Goal: Task Accomplishment & Management: Manage account settings

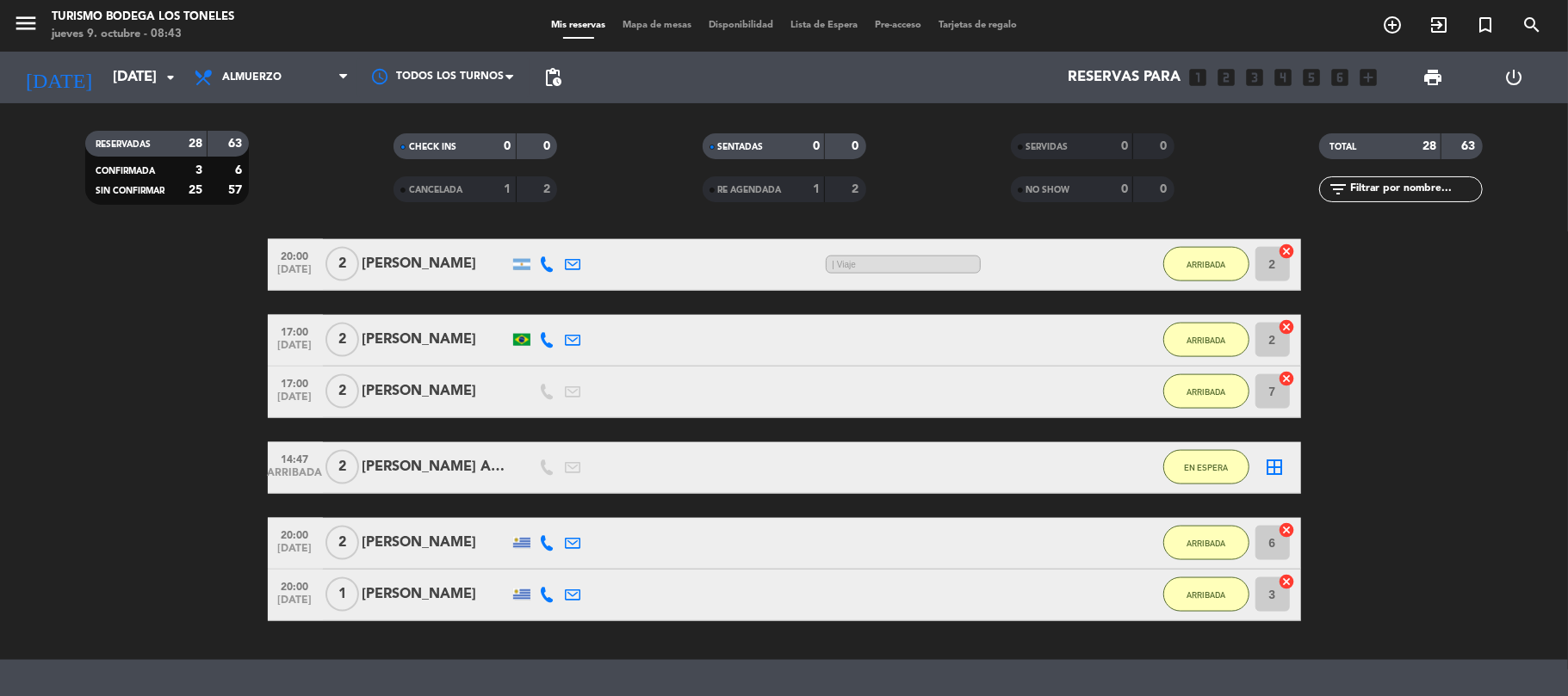
scroll to position [1836, 0]
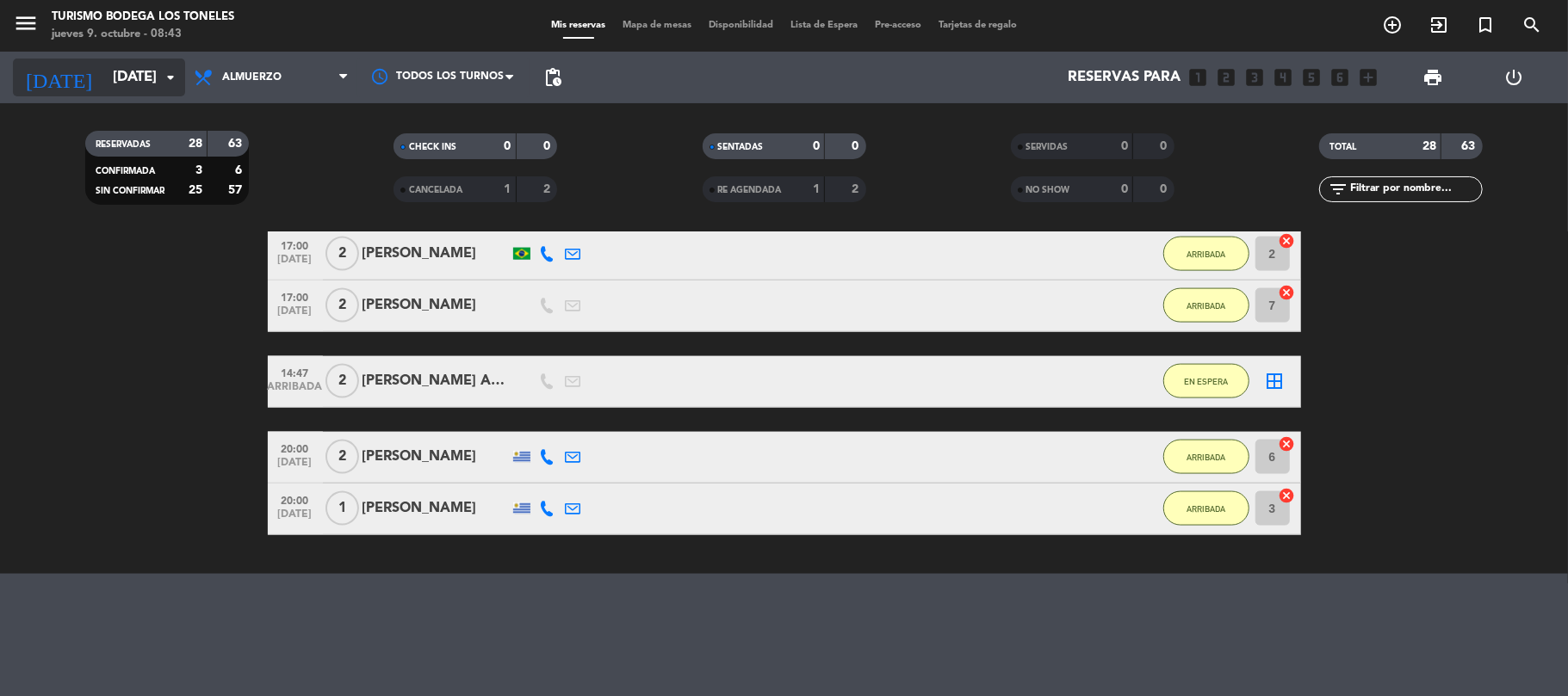
click at [104, 73] on input "[DATE]" at bounding box center [198, 78] width 186 height 34
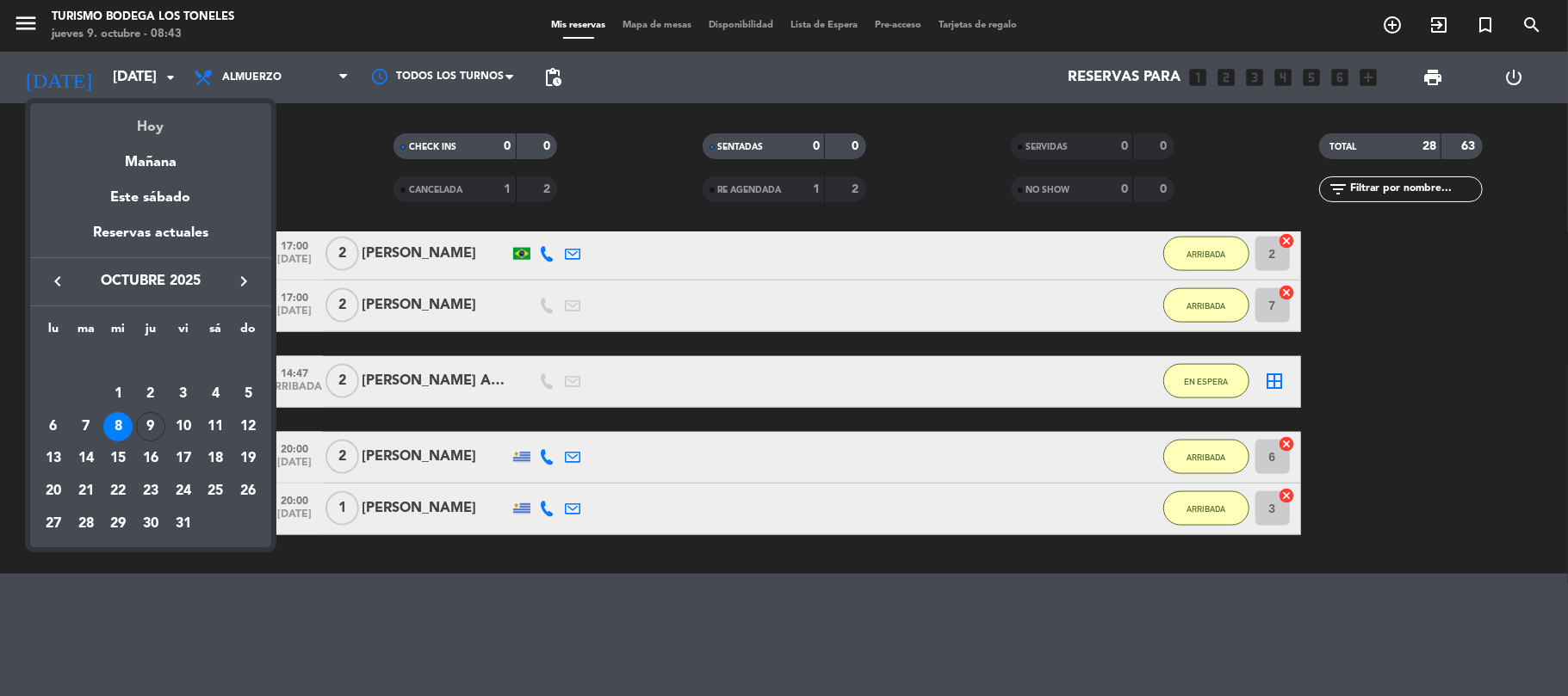
click at [150, 120] on div "Hoy" at bounding box center [150, 121] width 241 height 35
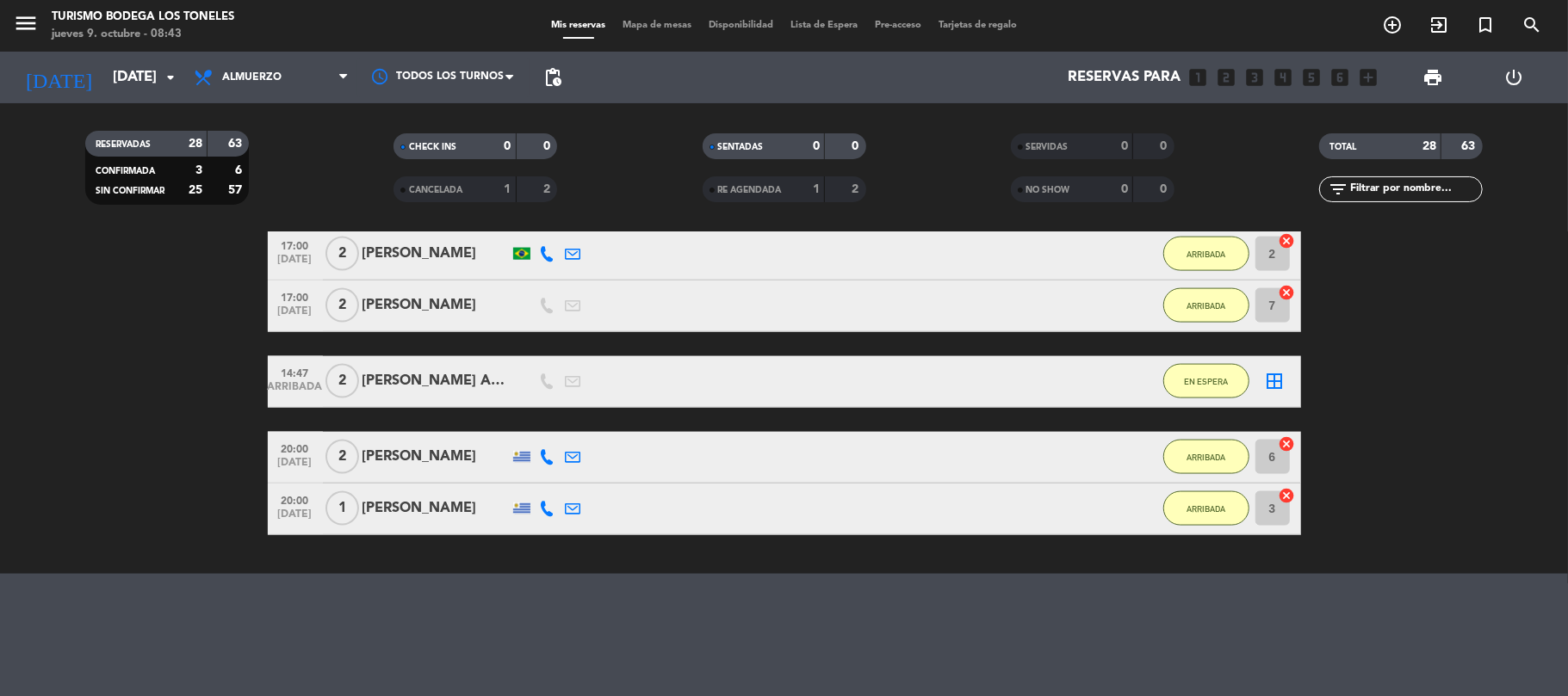
type input "[DEMOGRAPHIC_DATA][DATE]"
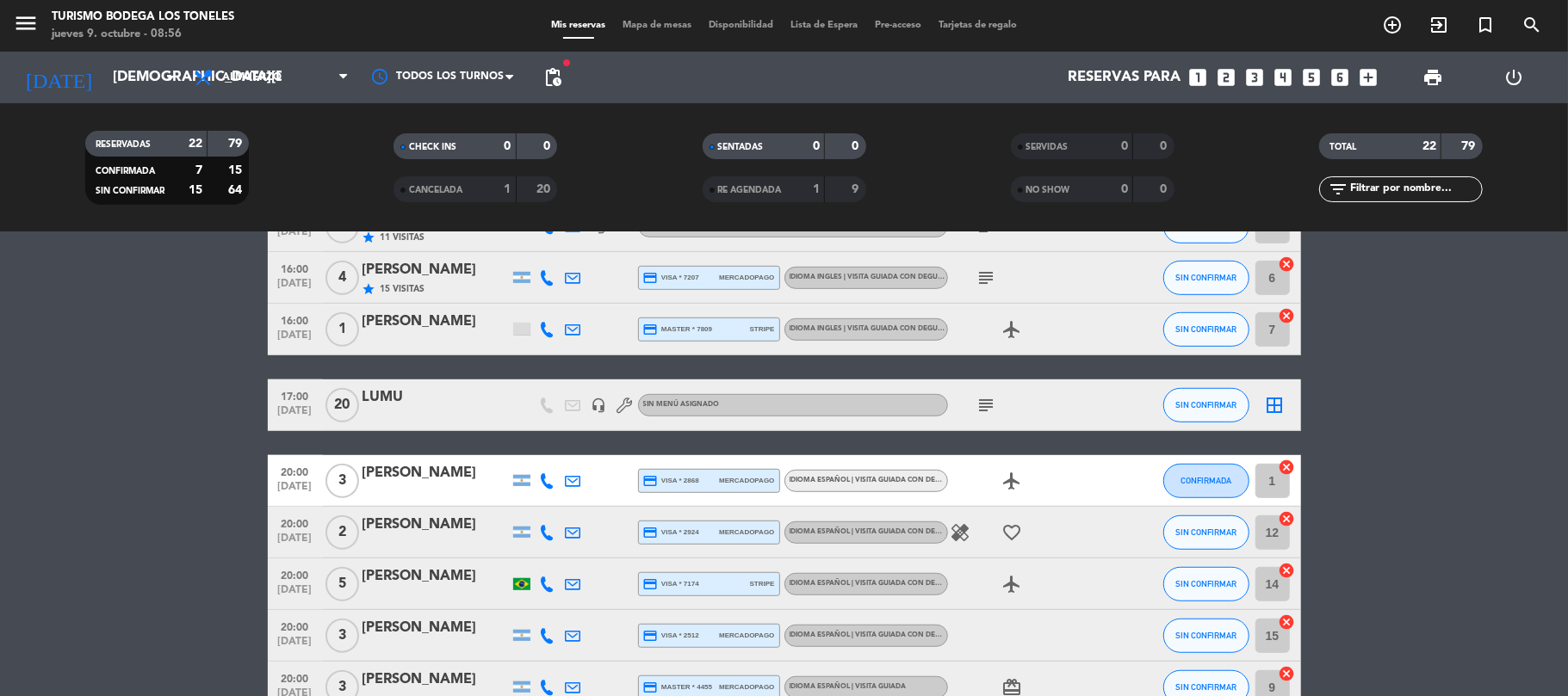
scroll to position [918, 0]
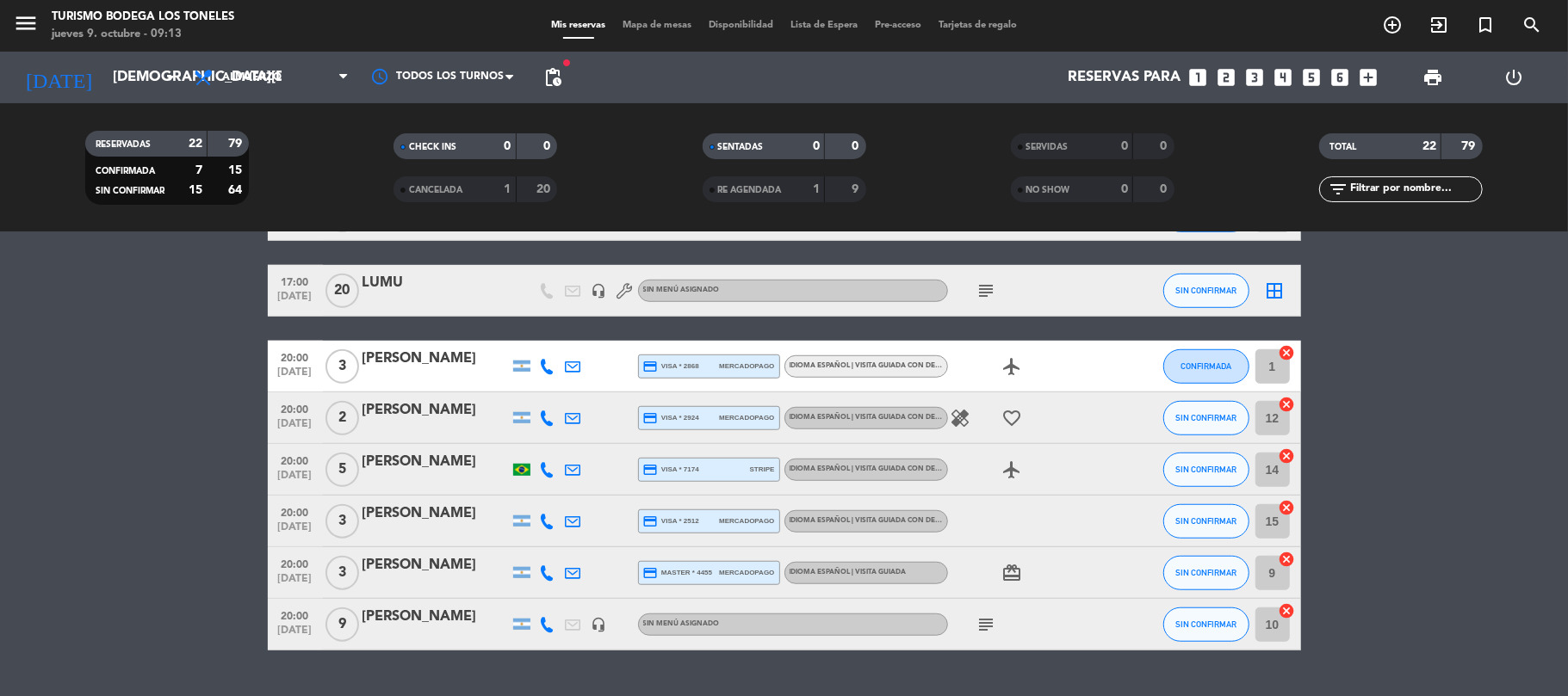
click at [403, 616] on div "[PERSON_NAME]" at bounding box center [435, 617] width 146 height 22
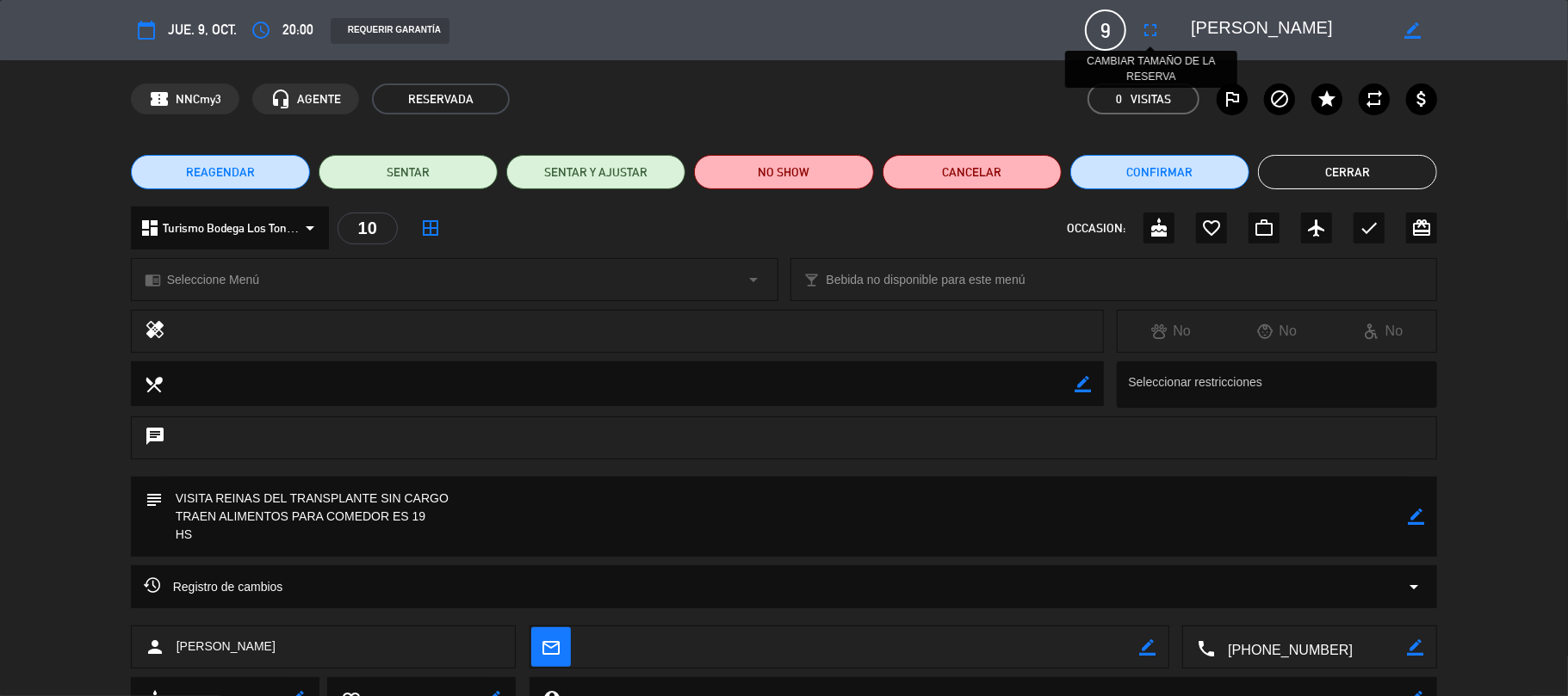
click at [1150, 28] on icon "fullscreen" at bounding box center [1150, 30] width 21 height 20
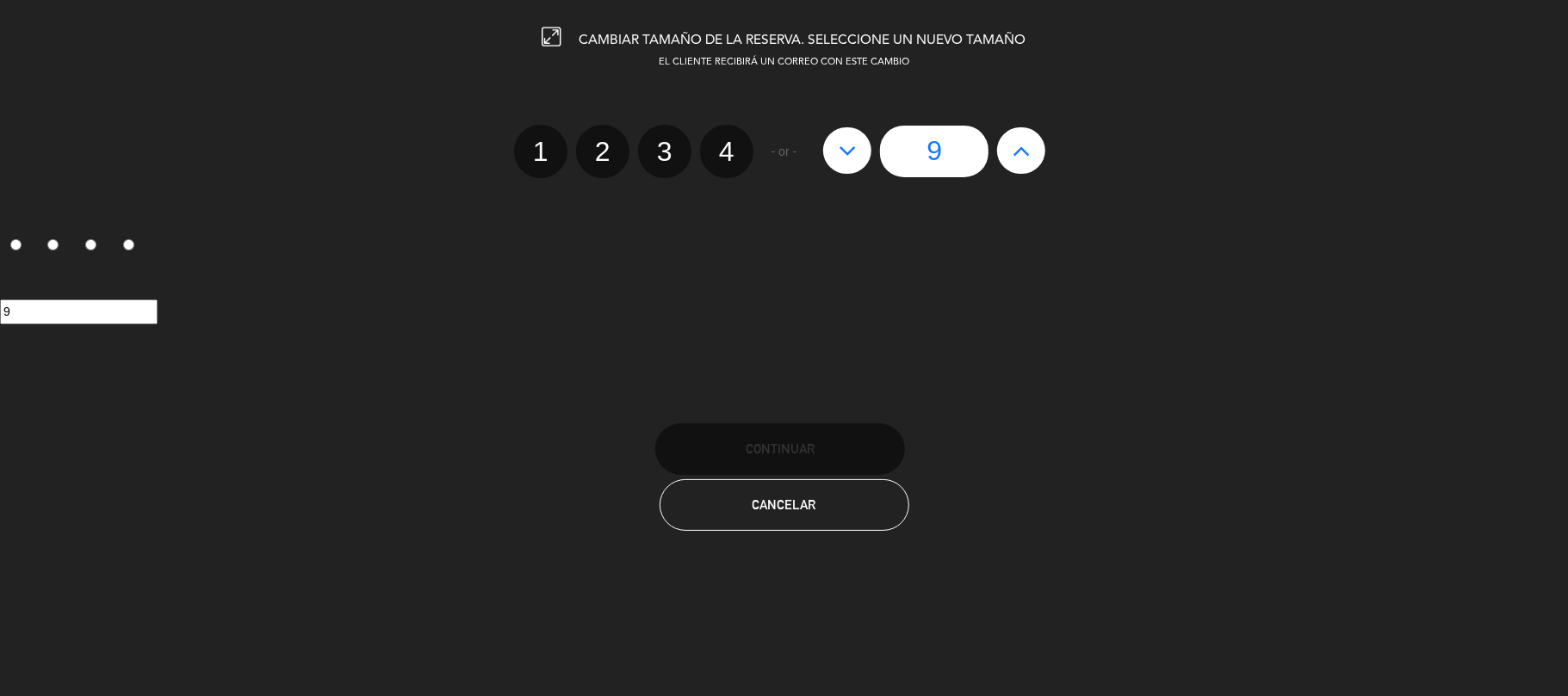
click at [1025, 152] on icon at bounding box center [1021, 151] width 18 height 28
type input "10"
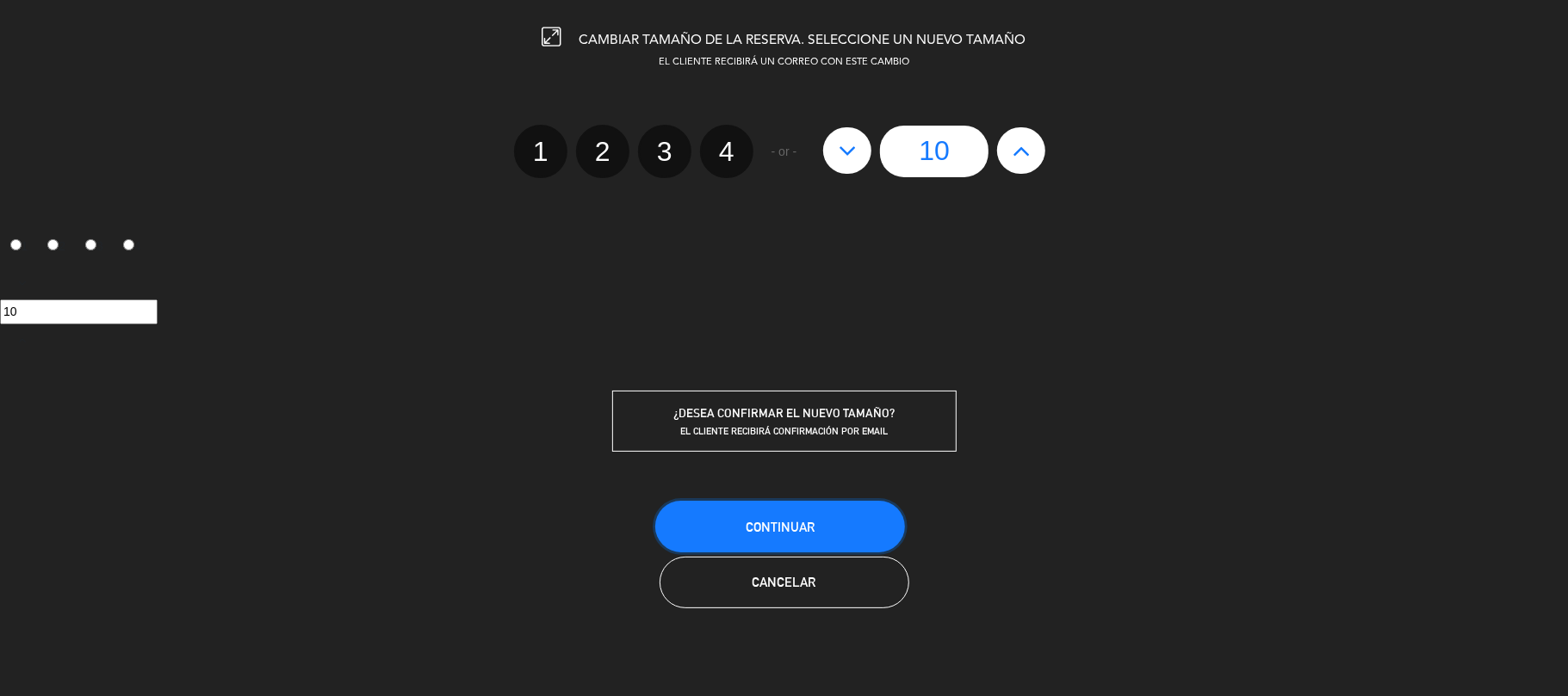
click at [807, 545] on button "Continuar" at bounding box center [780, 526] width 250 height 51
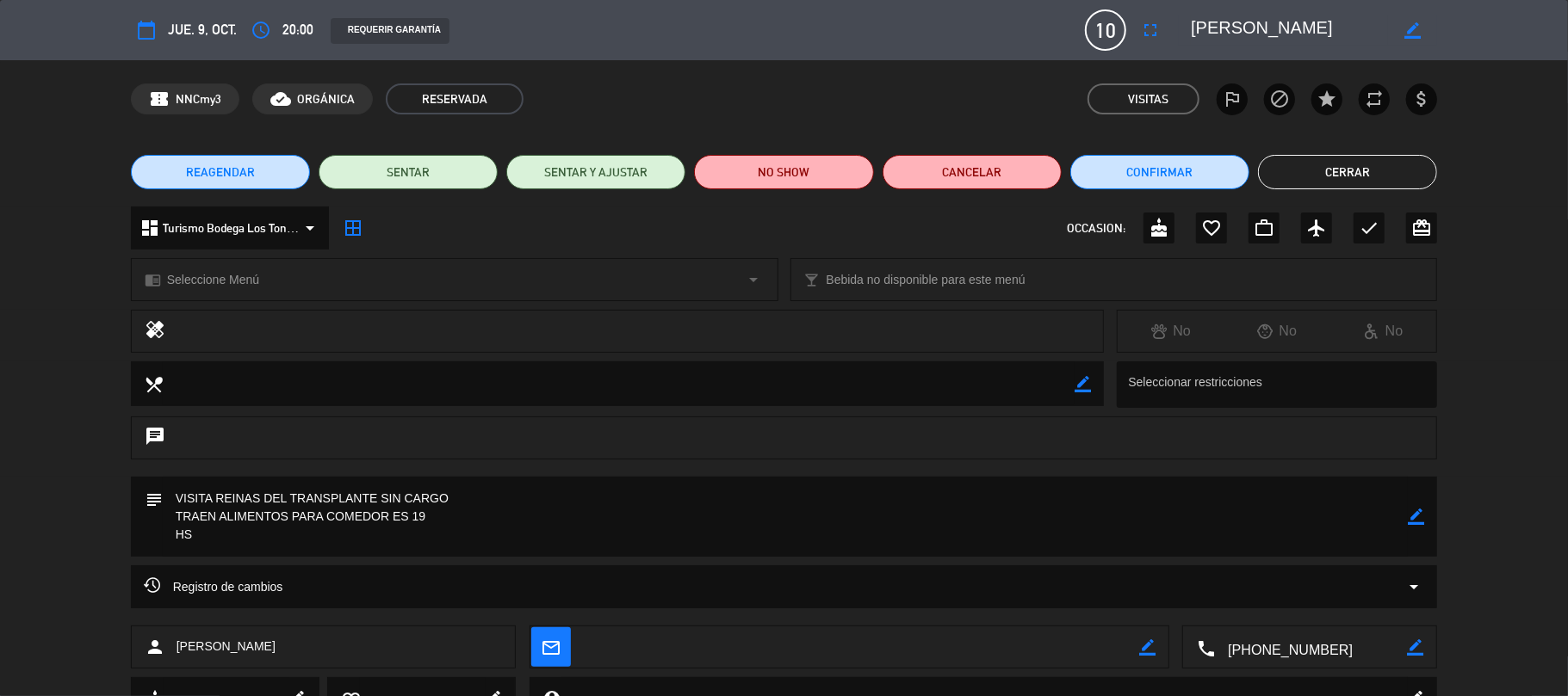
click at [1413, 525] on icon "border_color" at bounding box center [1416, 517] width 17 height 17
drag, startPoint x: 443, startPoint y: 516, endPoint x: 1011, endPoint y: 540, distance: 568.5
click at [462, 516] on textarea at bounding box center [786, 517] width 1246 height 80
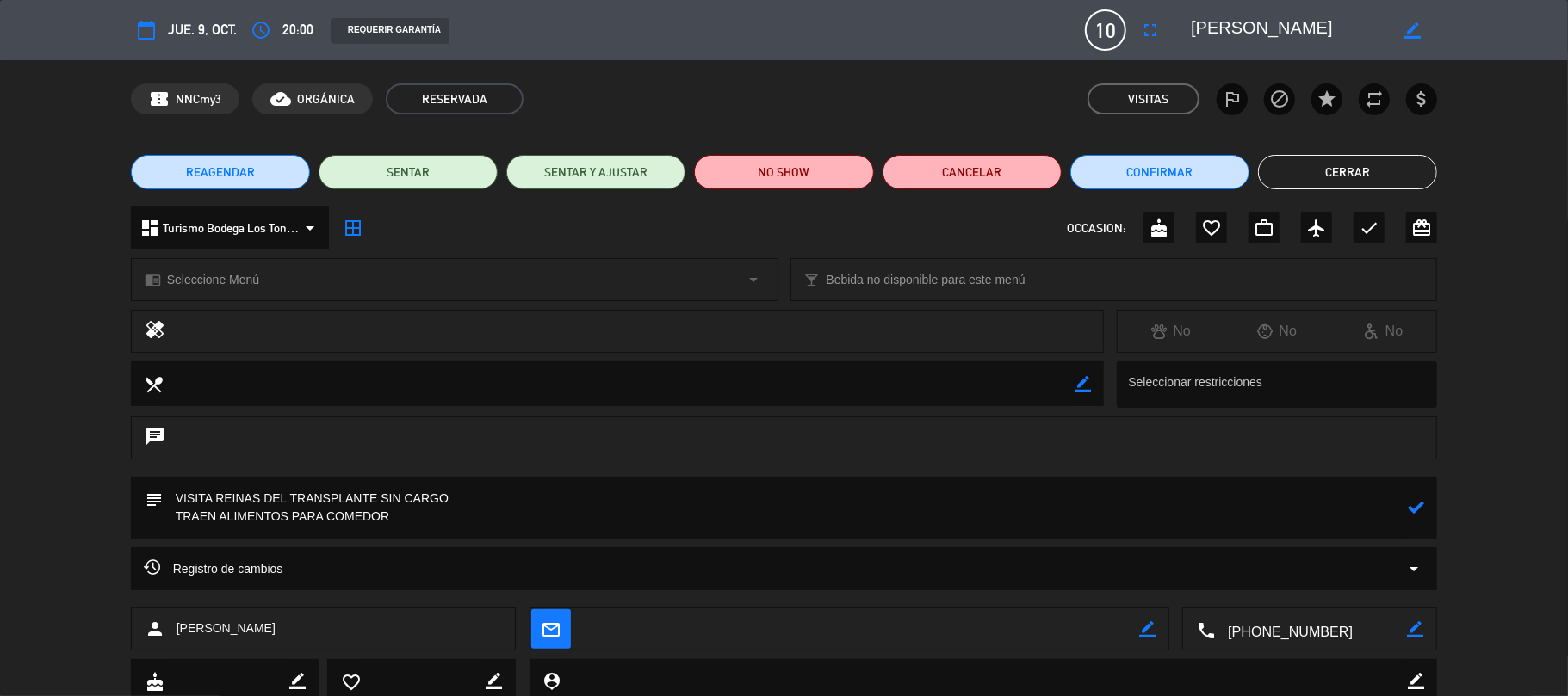
type textarea "VISITA REINAS DEL TRANSPLANTE SIN CARGO TRAEN ALIMENTOS PARA COMEDOR"
drag, startPoint x: 1409, startPoint y: 512, endPoint x: 1430, endPoint y: 508, distance: 21.4
click at [1410, 512] on icon at bounding box center [1416, 508] width 17 height 17
click at [1406, 174] on button "Cerrar" at bounding box center [1348, 171] width 179 height 34
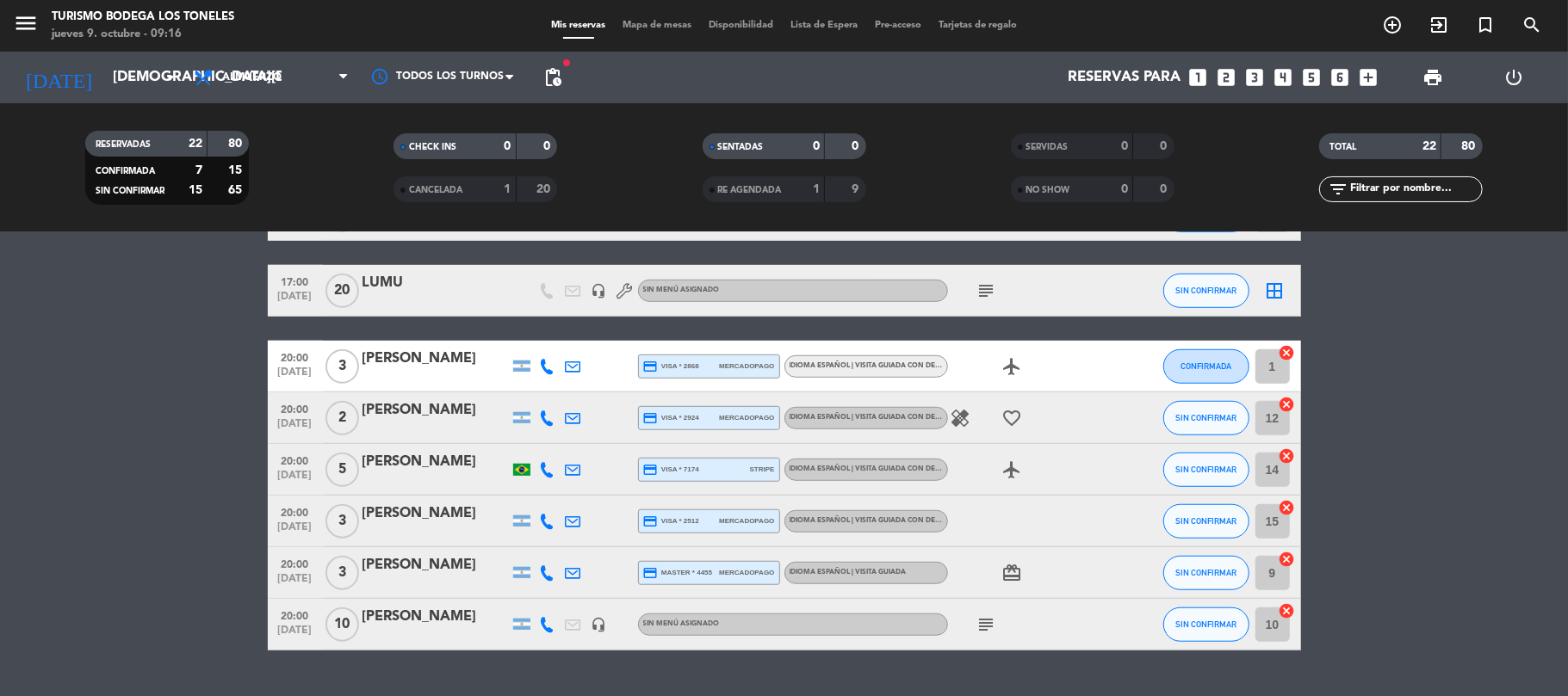
click at [962, 414] on icon "healing" at bounding box center [961, 418] width 21 height 20
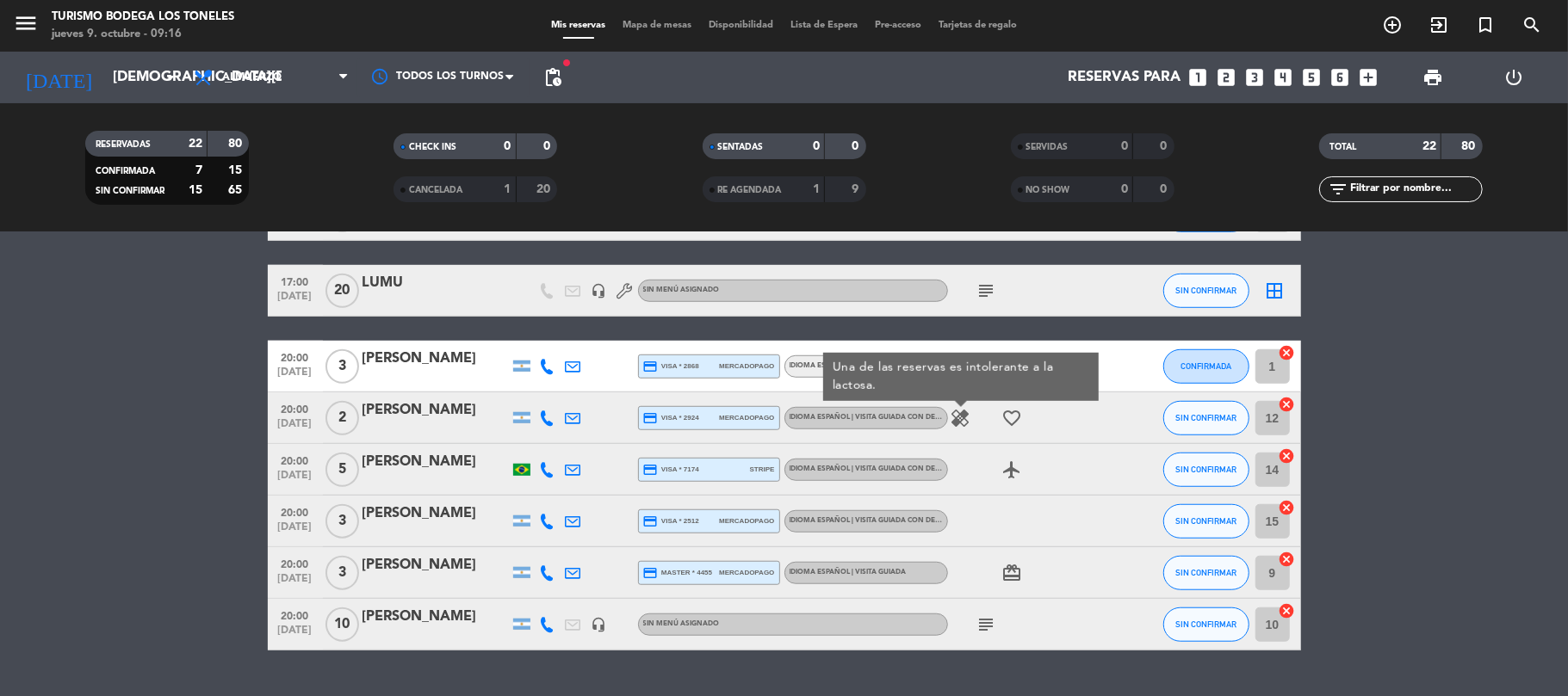
click at [1489, 459] on bookings-row "11:00 [DATE] 2 [PERSON_NAME] credit_card visa * 5518 mercadopago Idioma Español…" at bounding box center [784, 22] width 1568 height 1257
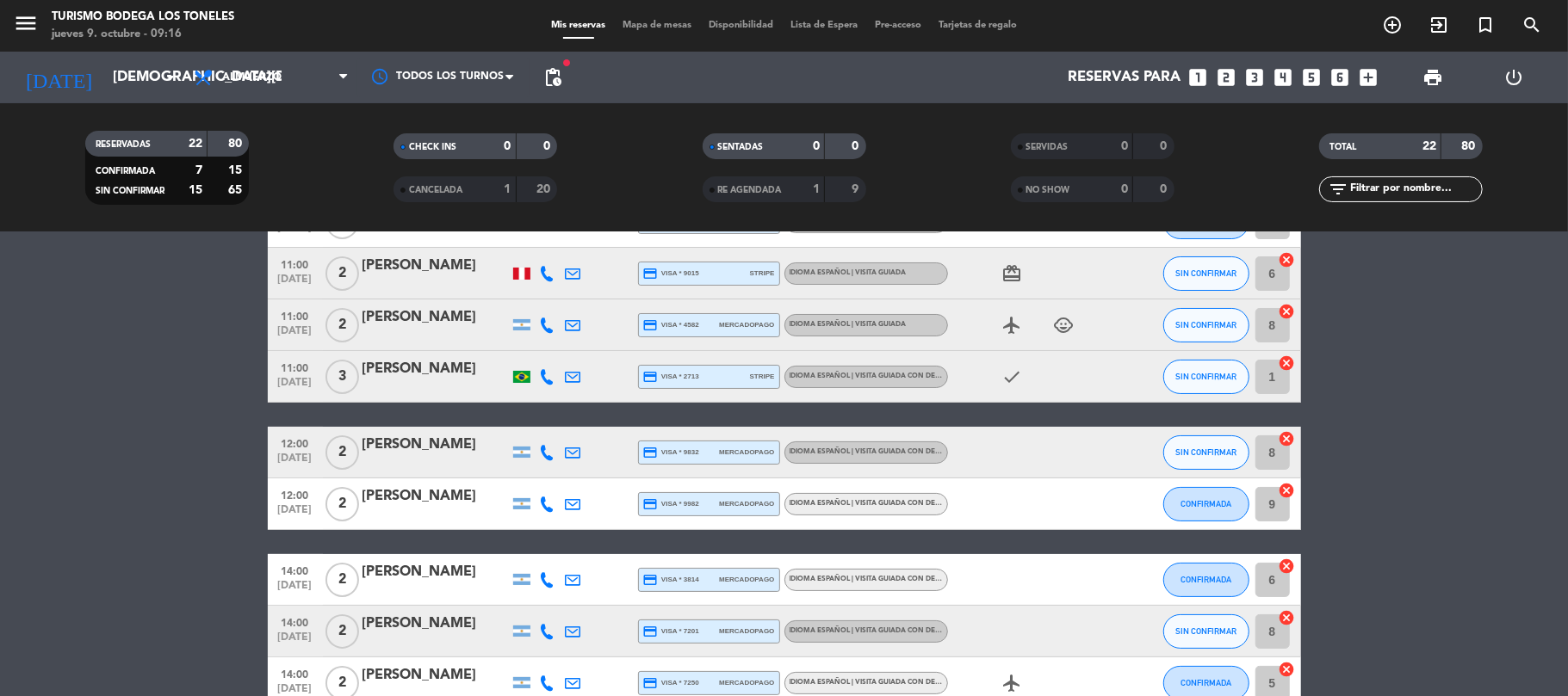
scroll to position [115, 0]
click at [569, 73] on span "pending_actions" at bounding box center [553, 77] width 34 height 34
click at [551, 81] on span "pending_actions" at bounding box center [553, 77] width 21 height 20
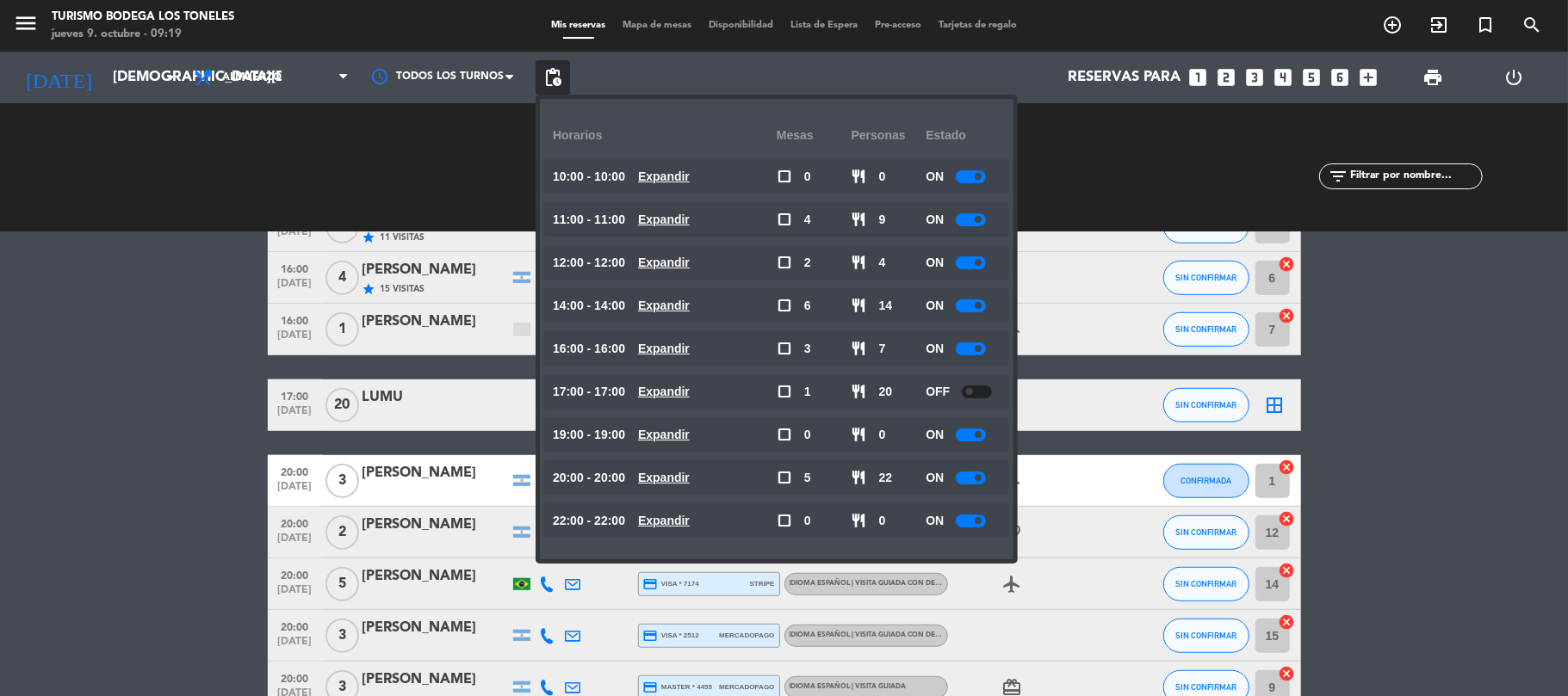
scroll to position [918, 0]
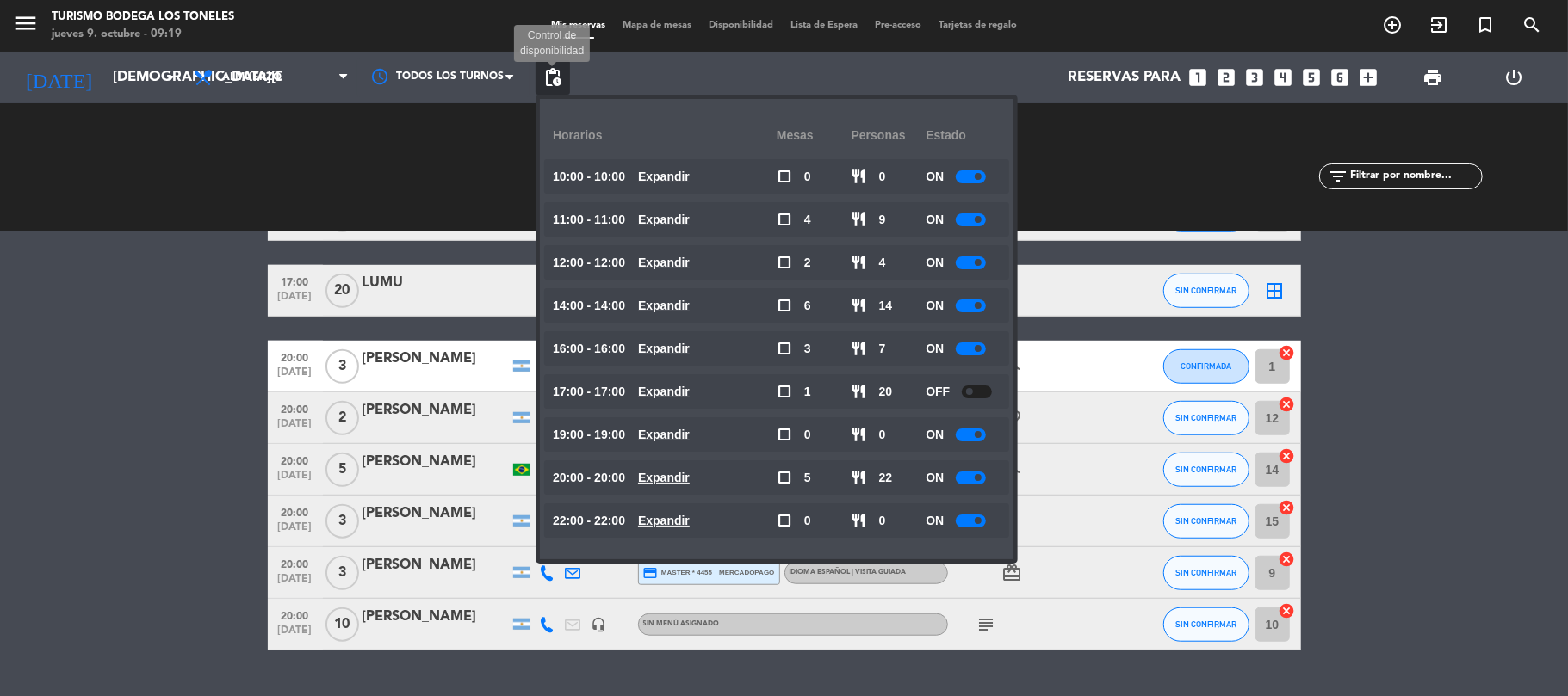
click at [543, 71] on span "pending_actions" at bounding box center [553, 77] width 21 height 20
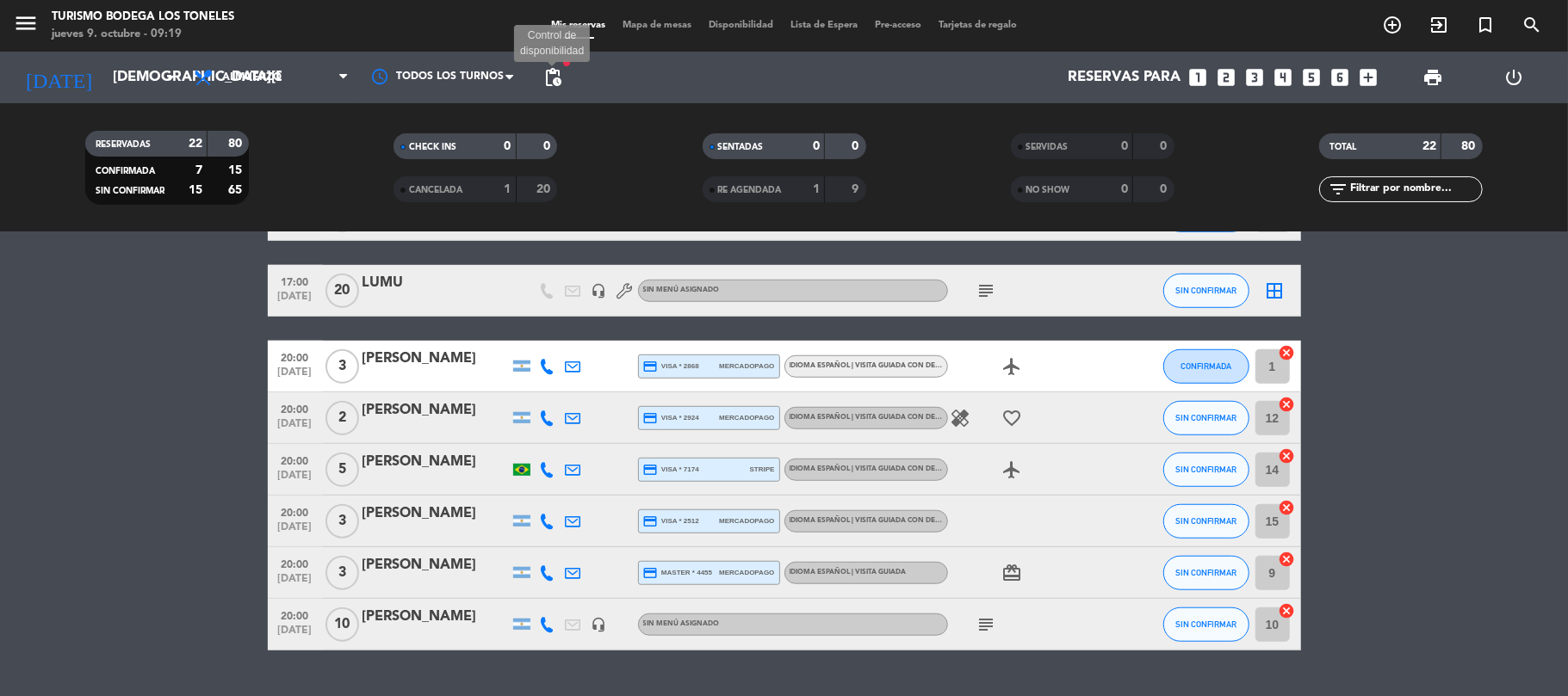
click at [544, 80] on span "pending_actions" at bounding box center [553, 77] width 21 height 20
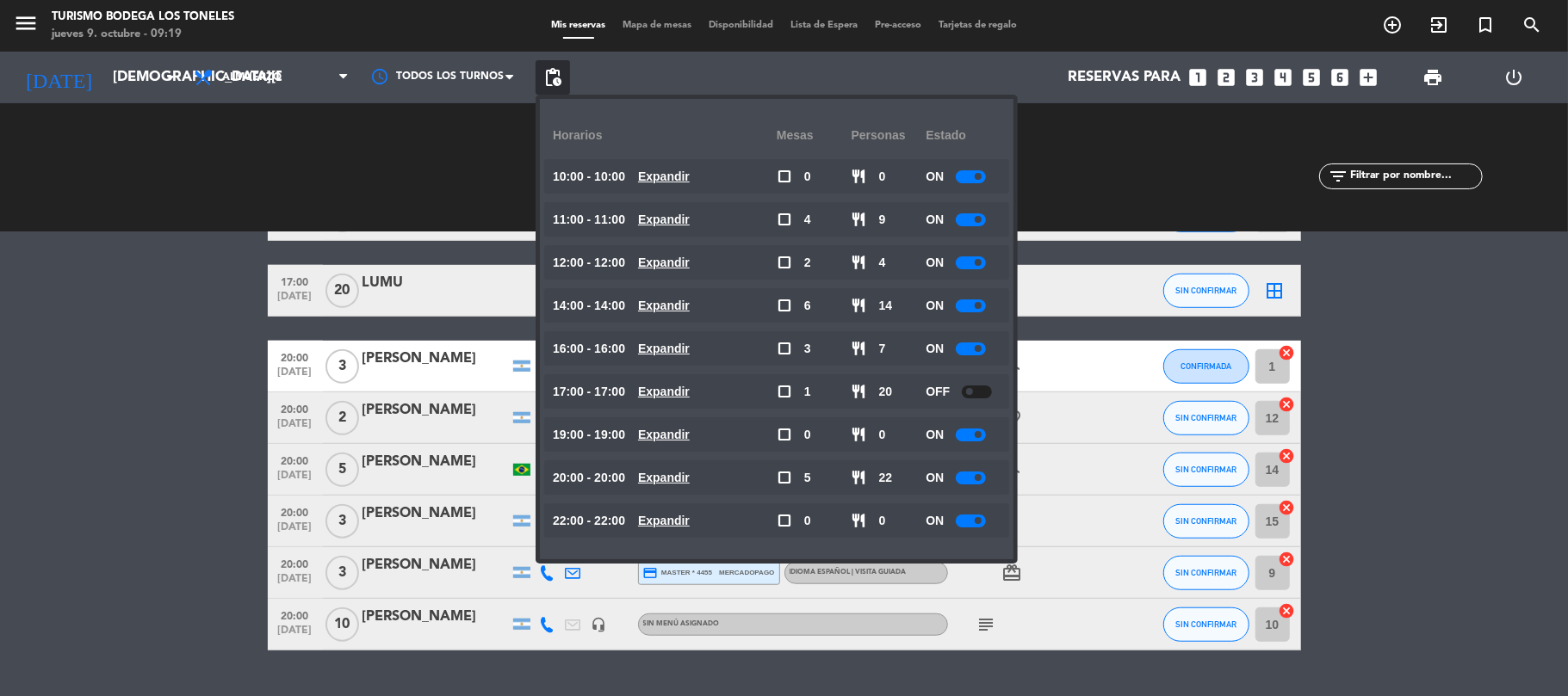
click at [961, 479] on div at bounding box center [970, 478] width 30 height 13
click at [1458, 467] on bookings-row "11:00 [DATE] 2 [PERSON_NAME] credit_card visa * 5518 mercadopago Idioma Español…" at bounding box center [784, 22] width 1568 height 1257
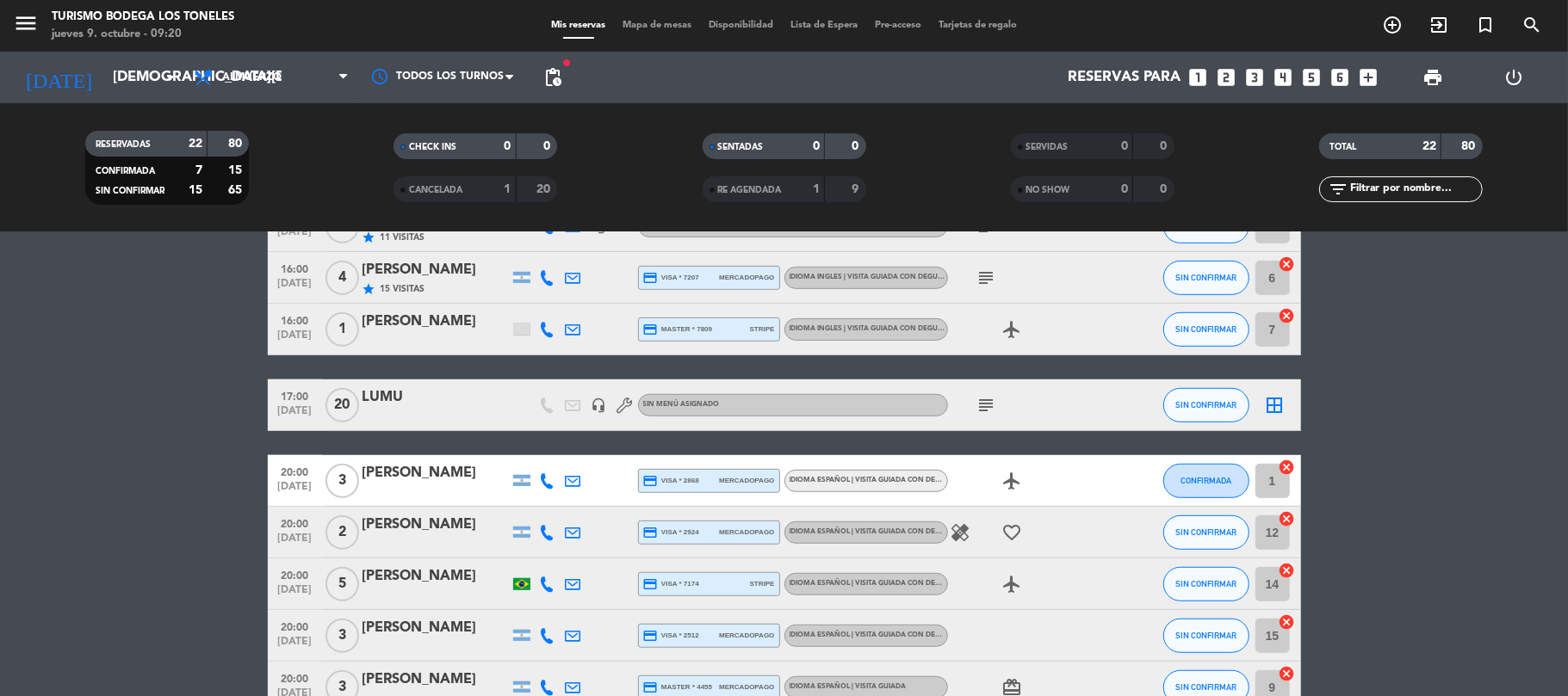
scroll to position [689, 0]
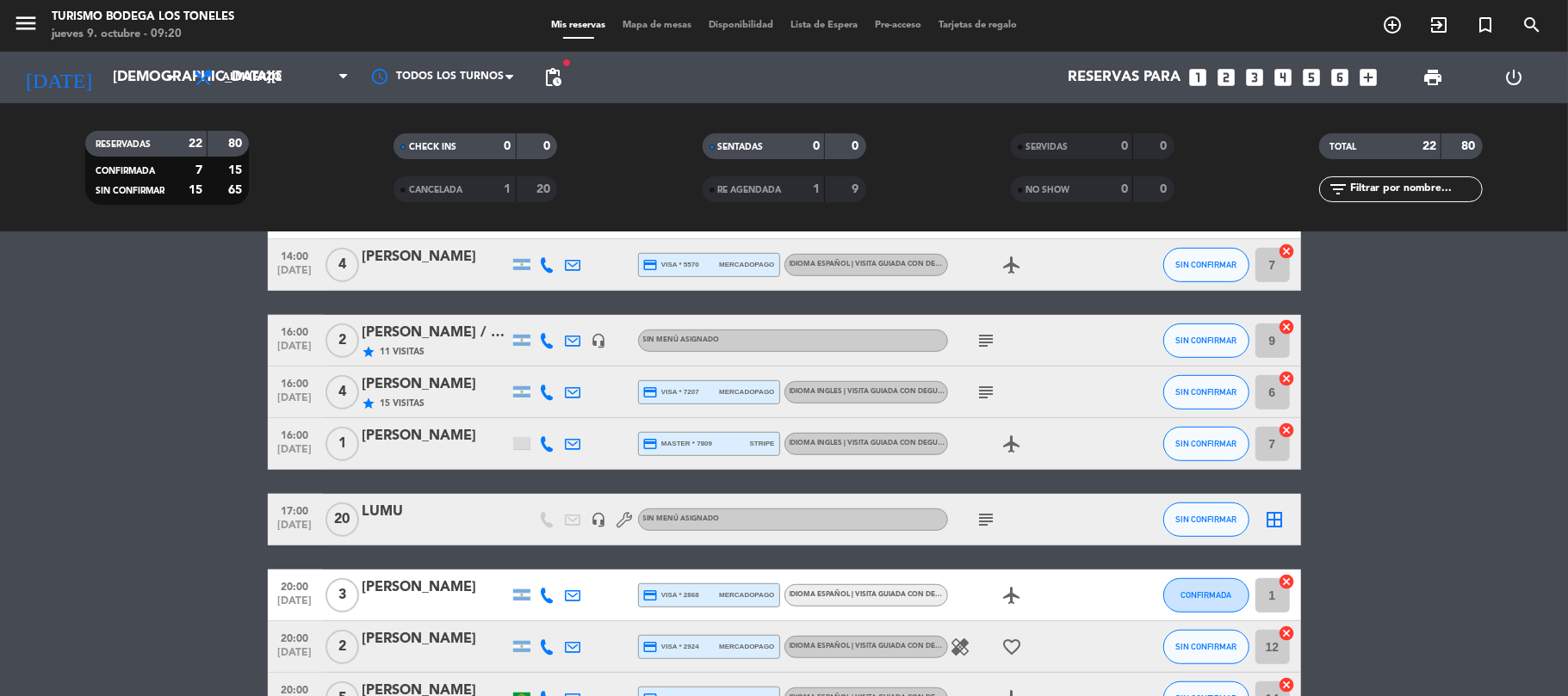
click at [982, 337] on icon "subject" at bounding box center [986, 341] width 21 height 20
click at [983, 393] on icon "subject" at bounding box center [986, 392] width 21 height 20
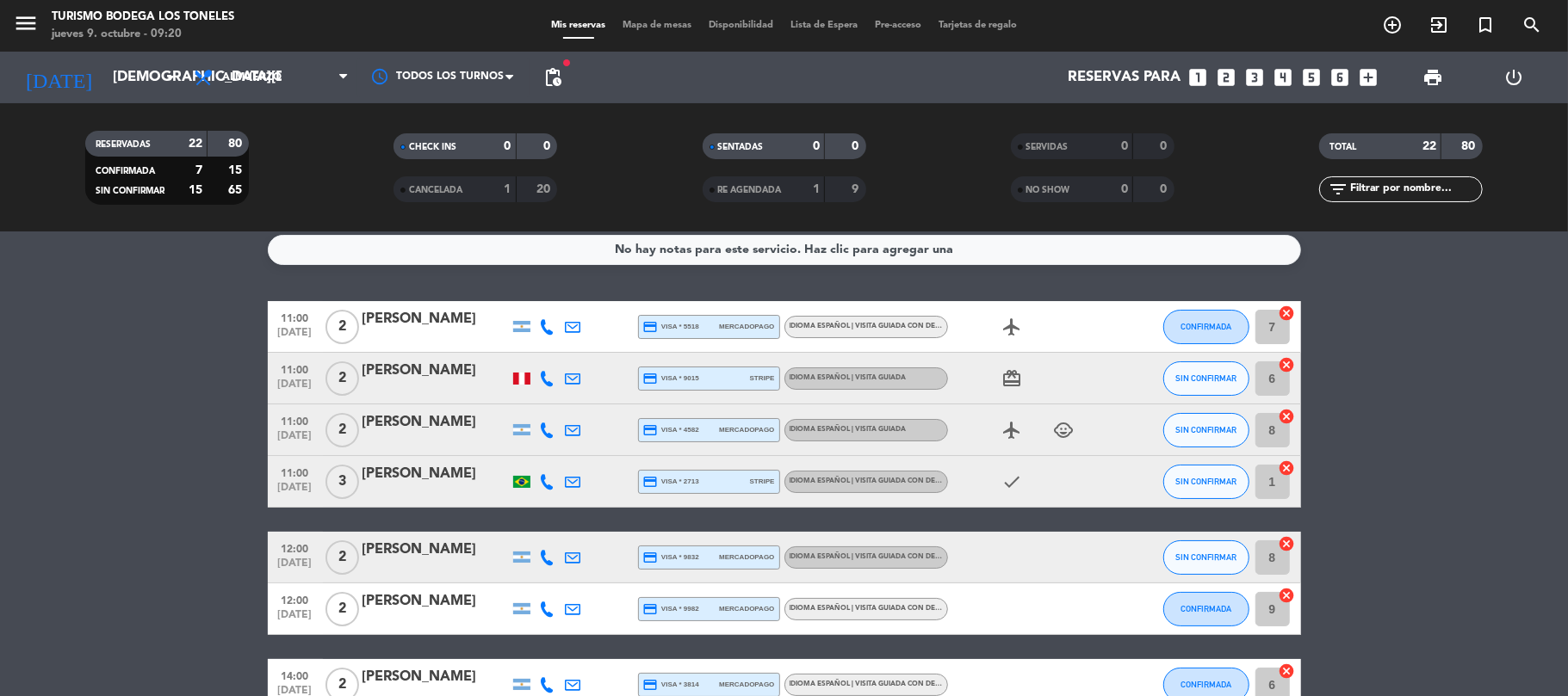
scroll to position [0, 0]
